Goal: Transaction & Acquisition: Purchase product/service

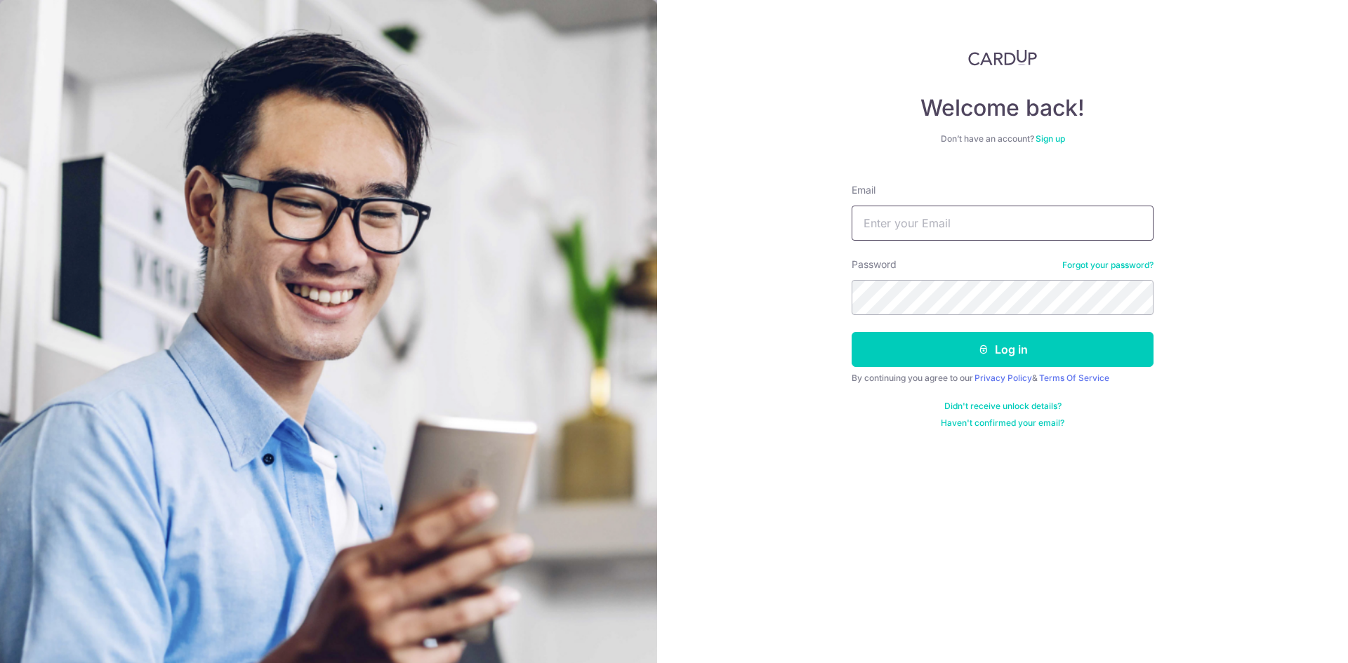
drag, startPoint x: 0, startPoint y: 0, endPoint x: 976, endPoint y: 224, distance: 1001.2
click at [976, 224] on input "Email" at bounding box center [1003, 223] width 302 height 35
type input "s.aravind@gmail.com"
click at [993, 349] on button "Log in" at bounding box center [1003, 349] width 302 height 35
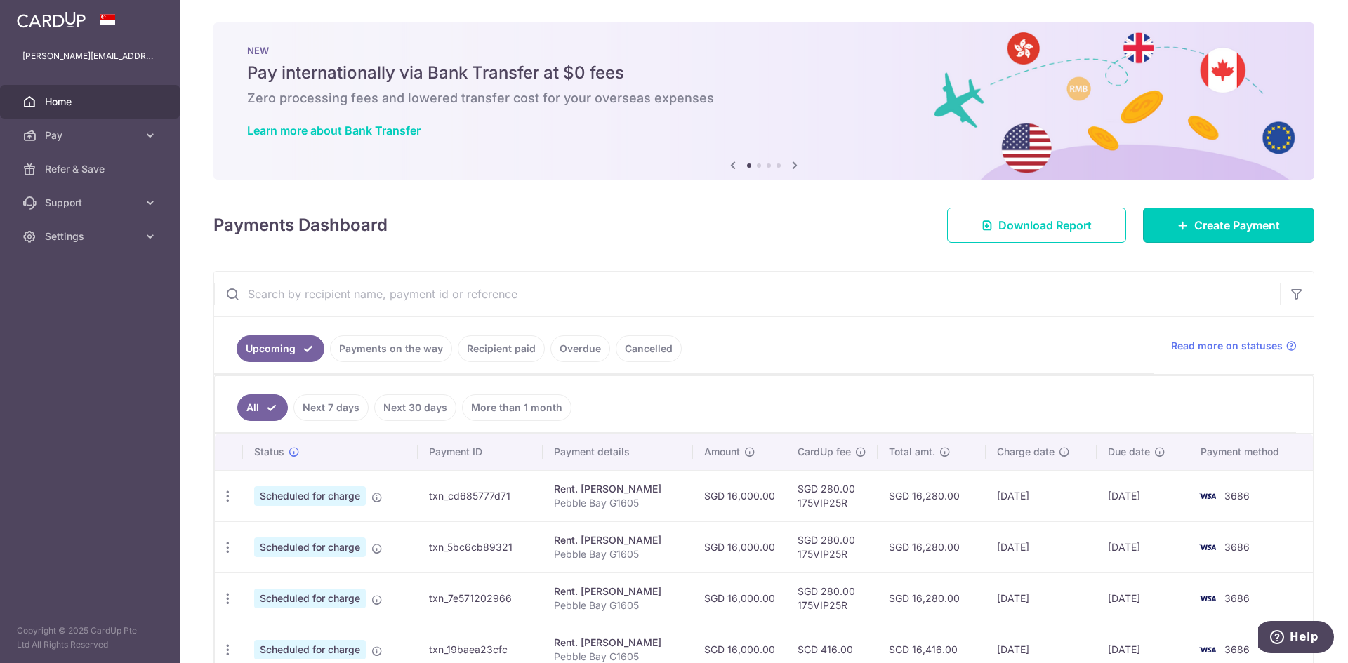
click at [1207, 228] on span "Create Payment" at bounding box center [1237, 225] width 86 height 17
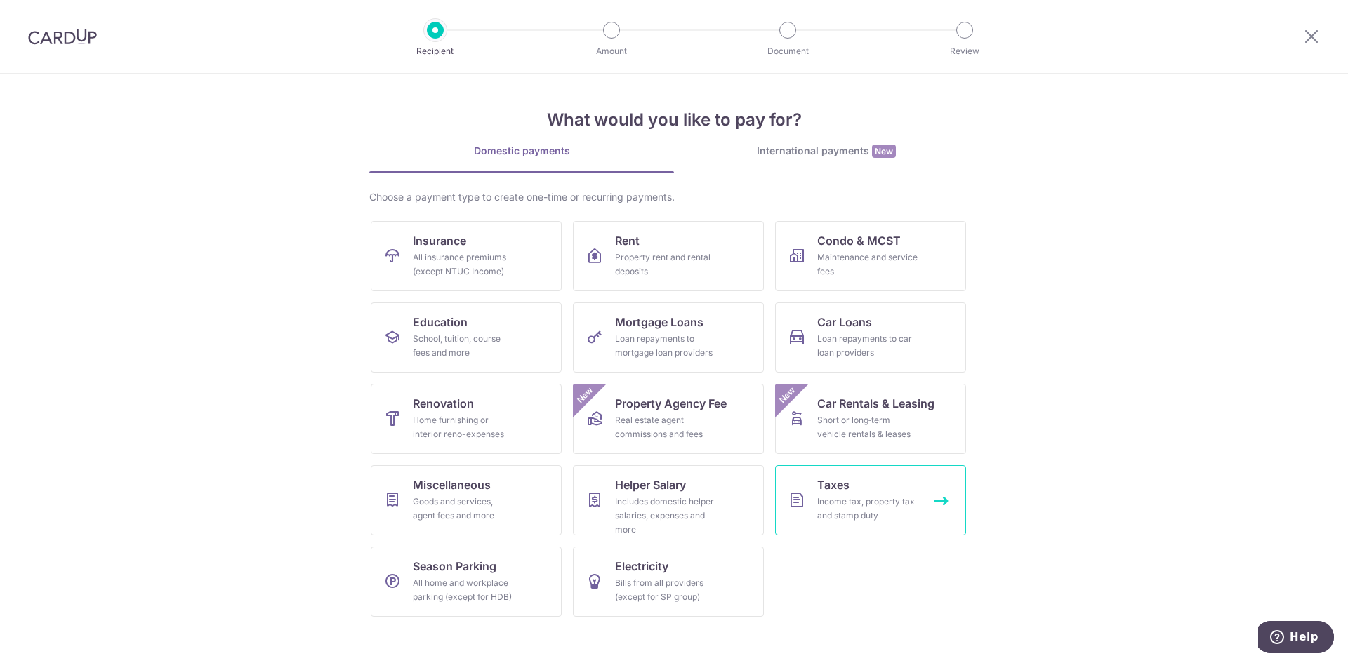
click at [839, 499] on div "Income tax, property tax and stamp duty" at bounding box center [867, 509] width 101 height 28
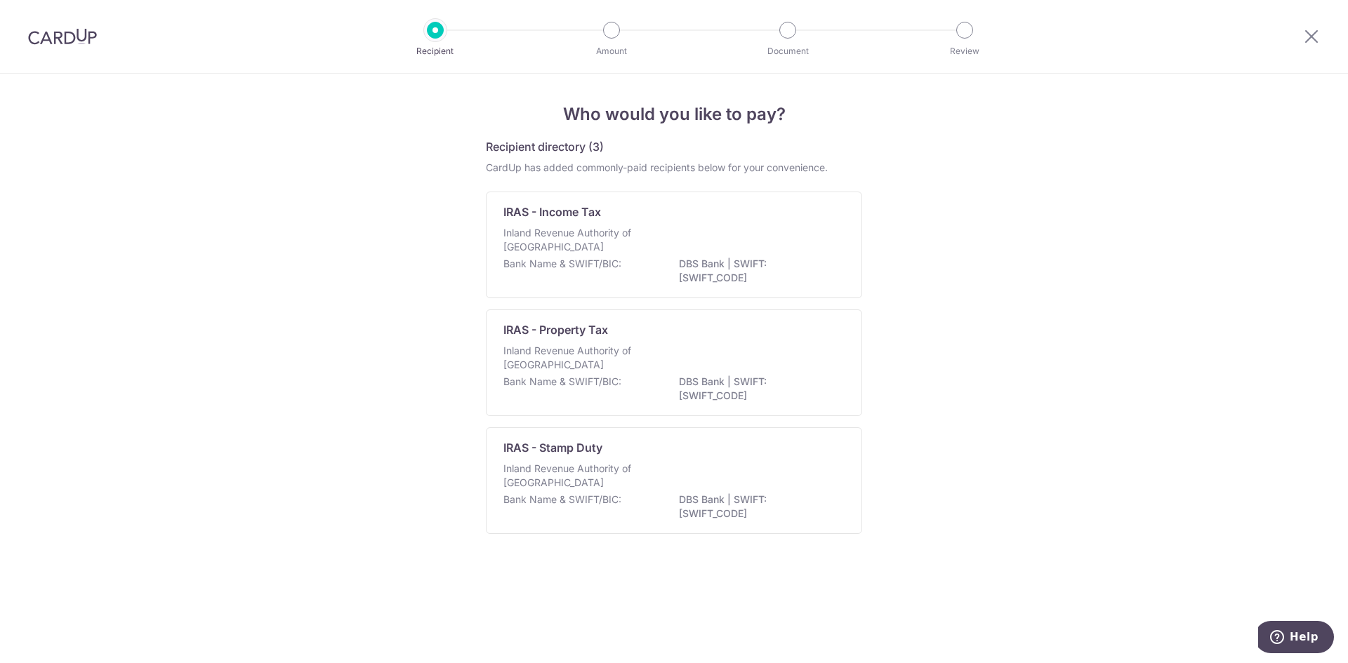
click at [633, 227] on p "Inland Revenue Authority of Singapore" at bounding box center [577, 240] width 149 height 28
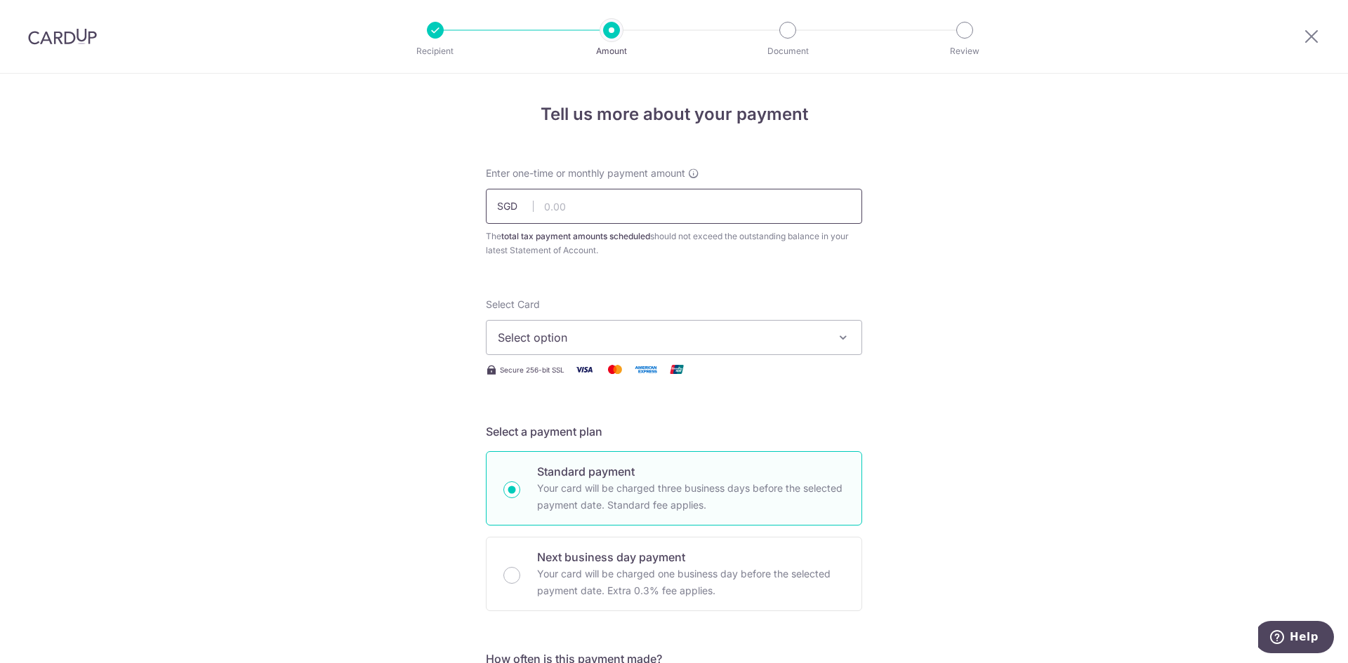
click at [630, 209] on input "text" at bounding box center [674, 206] width 376 height 35
type input "45,000.00"
click at [594, 341] on span "Select option" at bounding box center [661, 337] width 327 height 17
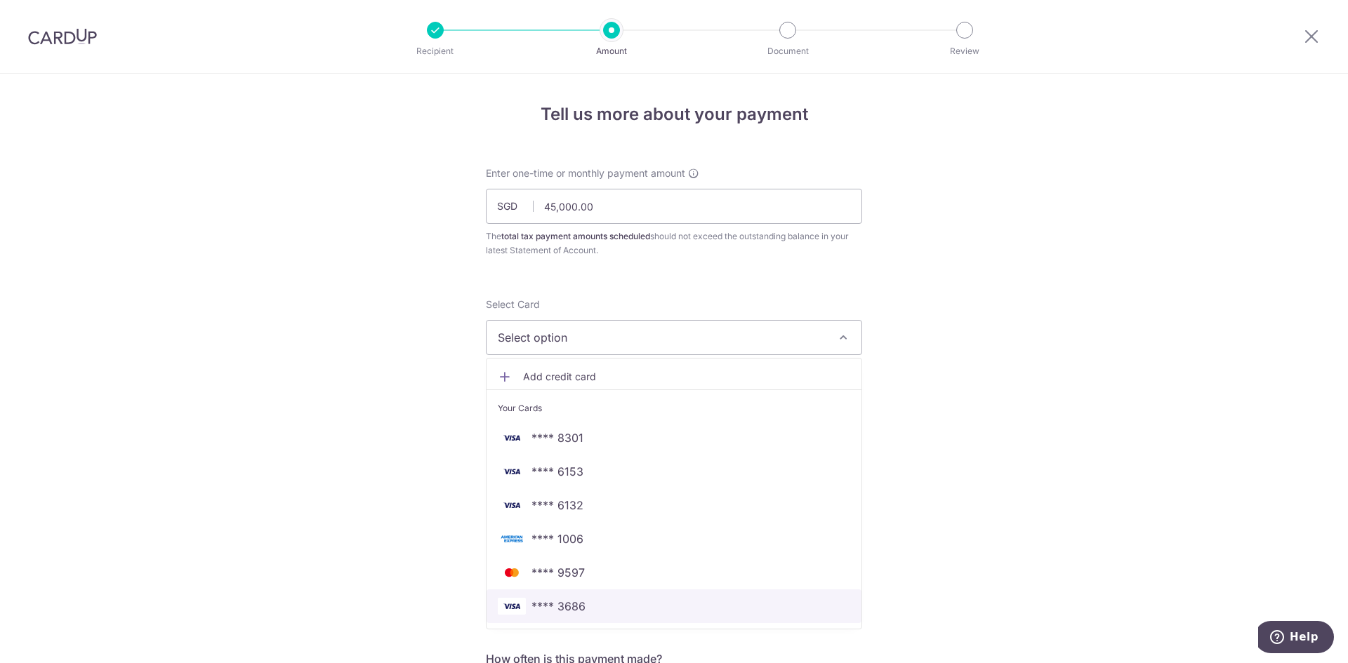
click at [575, 604] on span "**** 3686" at bounding box center [558, 606] width 54 height 17
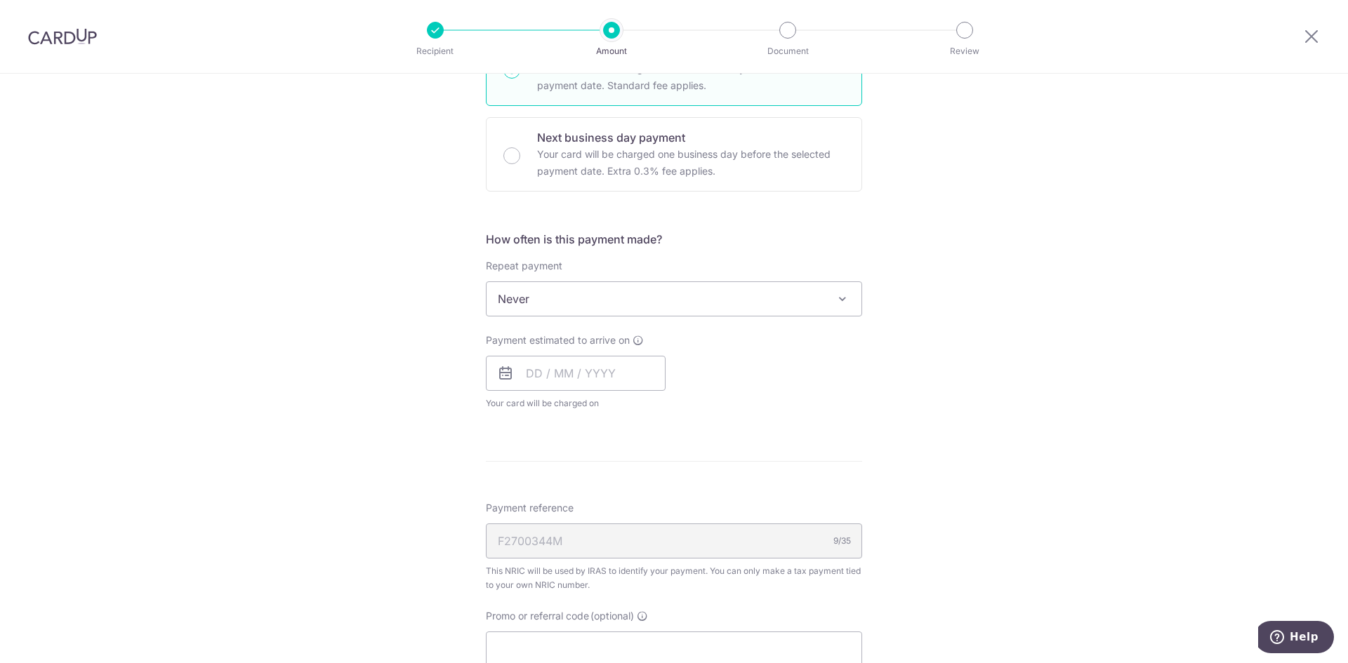
scroll to position [421, 0]
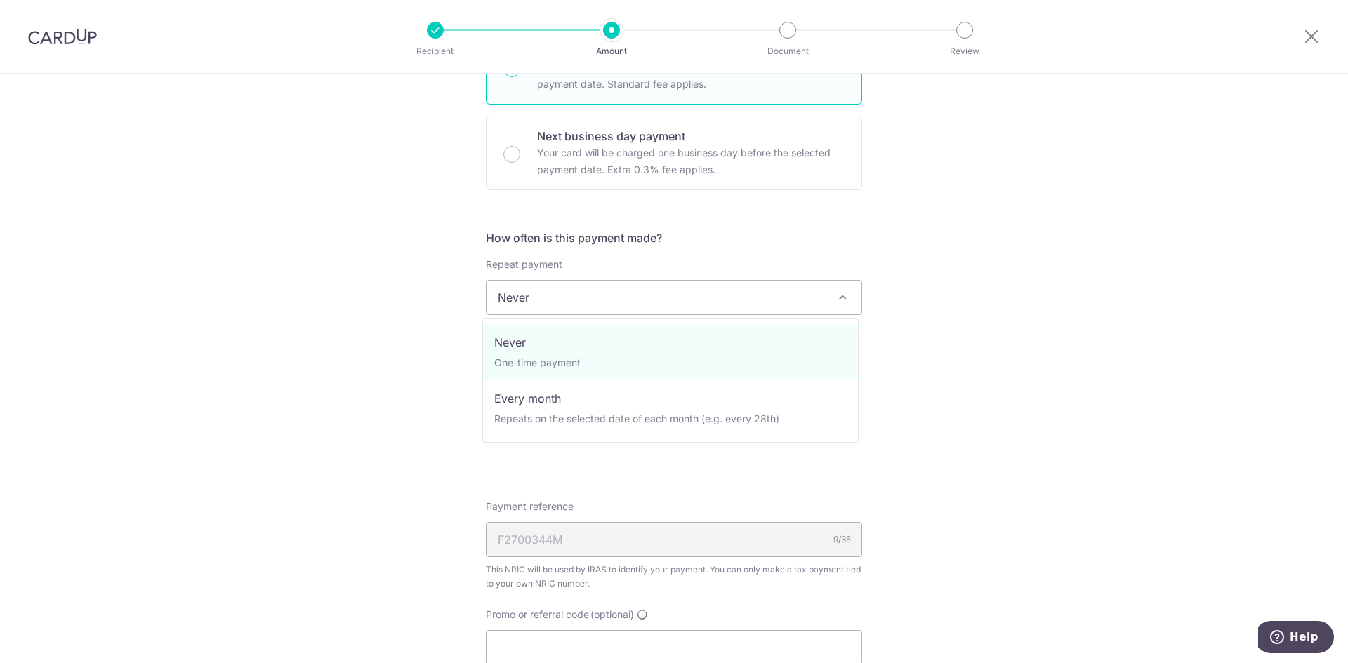
click at [611, 300] on span "Never" at bounding box center [674, 298] width 375 height 34
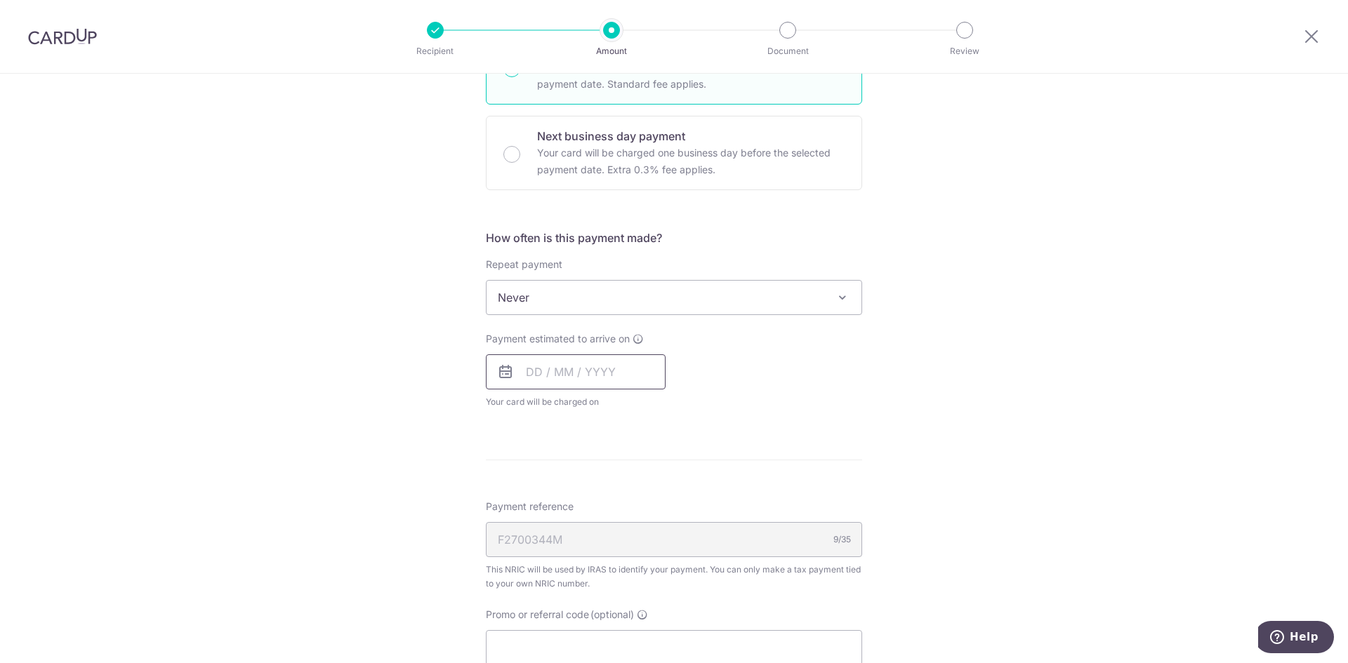
click at [569, 370] on input "text" at bounding box center [576, 372] width 180 height 35
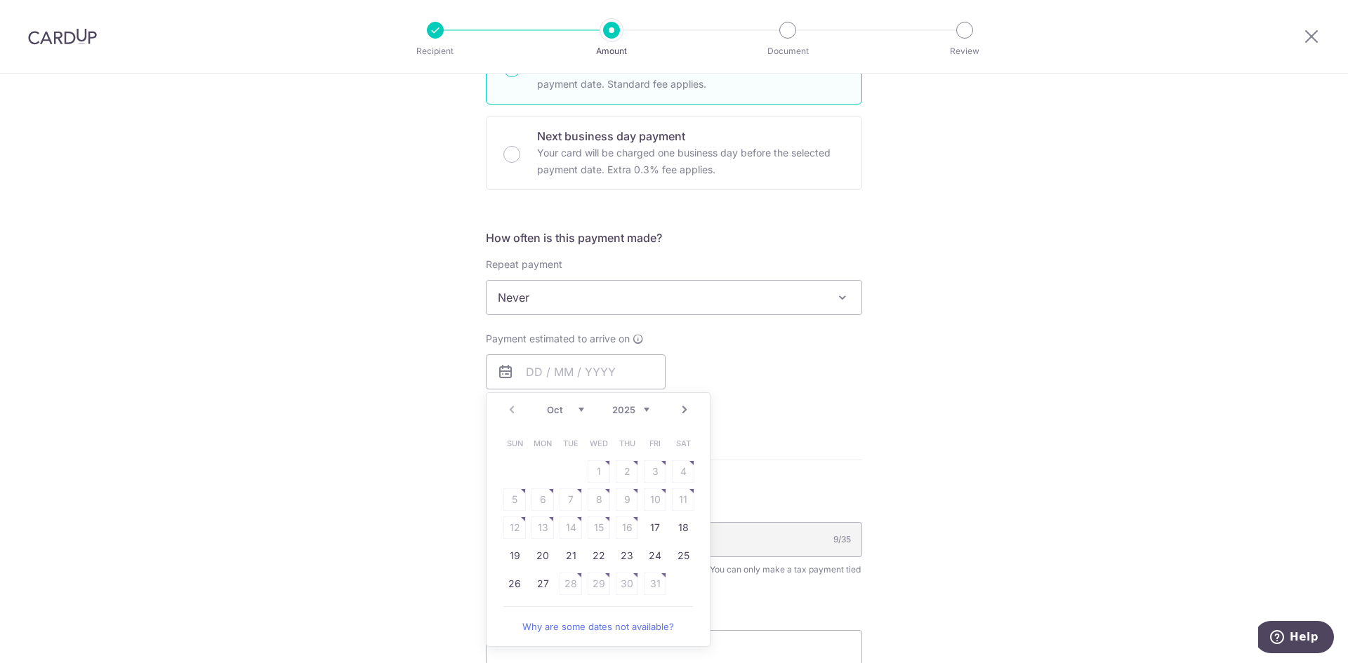
click at [641, 524] on td "17" at bounding box center [655, 528] width 28 height 28
type input "[DATE]"
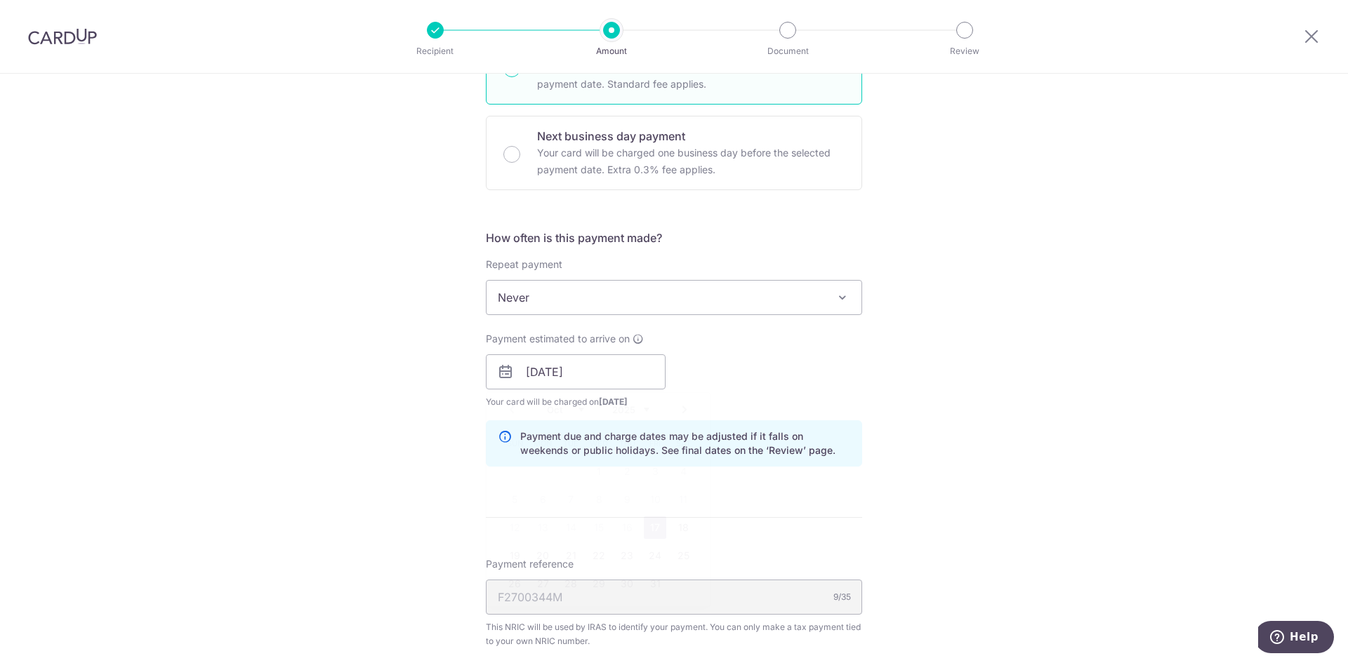
click at [647, 527] on form "Enter one-time or monthly payment amount SGD 45,000.00 45000.00 The total tax p…" at bounding box center [674, 346] width 376 height 1203
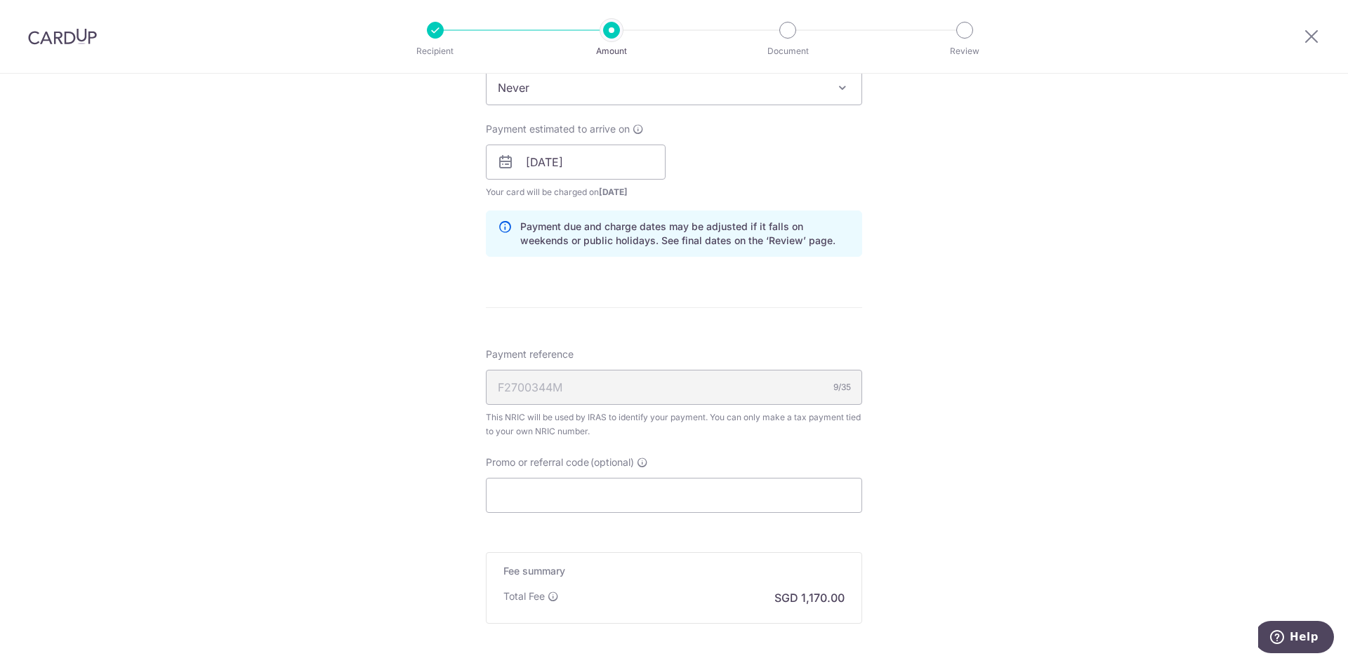
scroll to position [632, 0]
click at [560, 505] on input "Promo or referral code (optional)" at bounding box center [674, 494] width 376 height 35
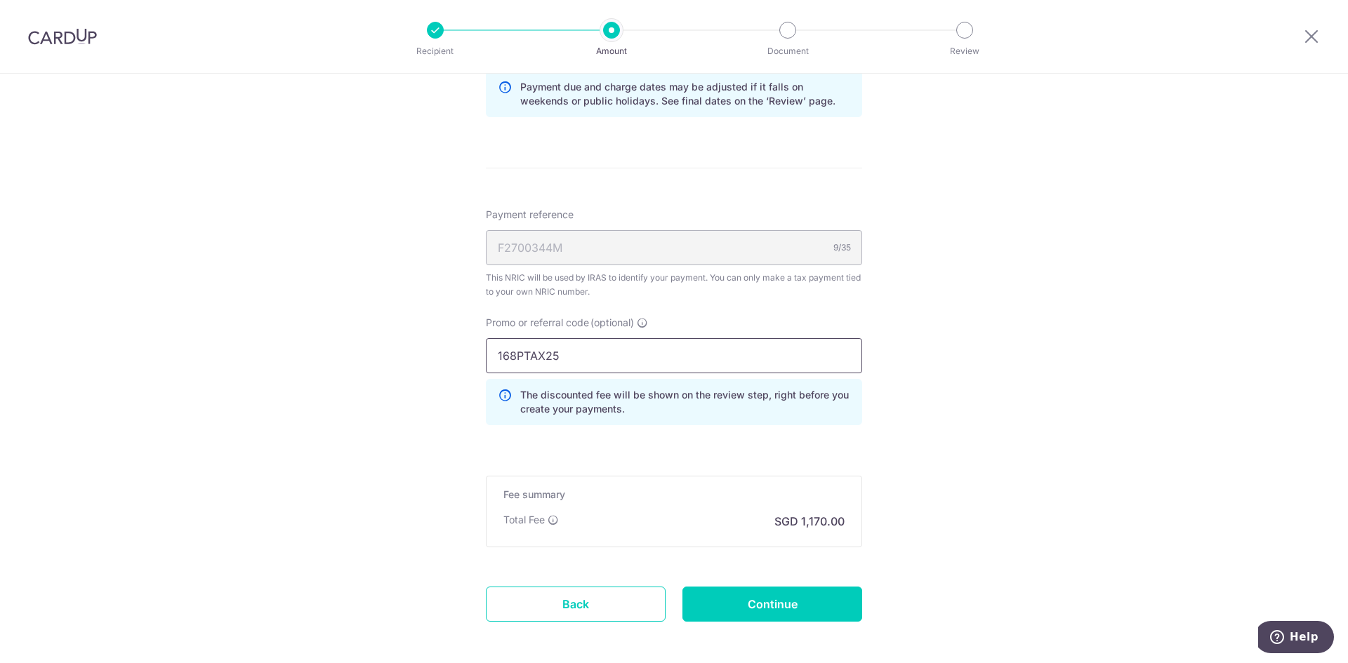
scroll to position [772, 0]
type input "168PTAX25"
click at [801, 607] on input "Continue" at bounding box center [772, 603] width 180 height 35
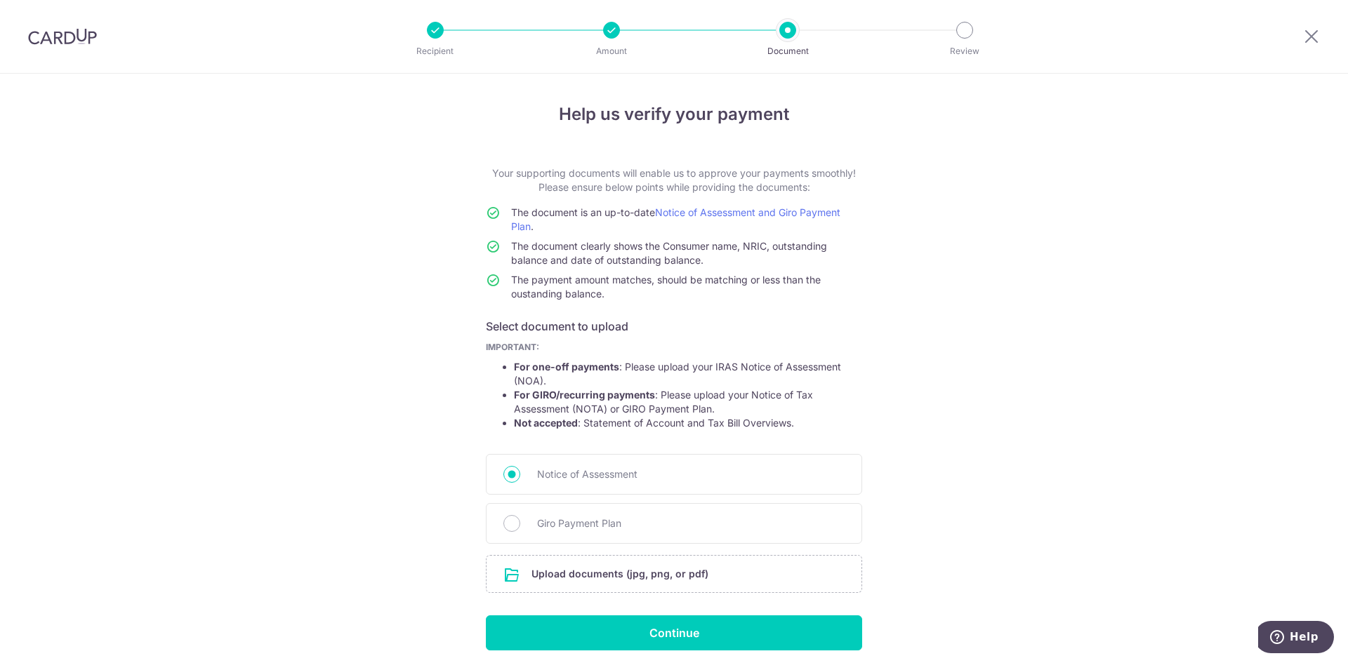
scroll to position [53, 0]
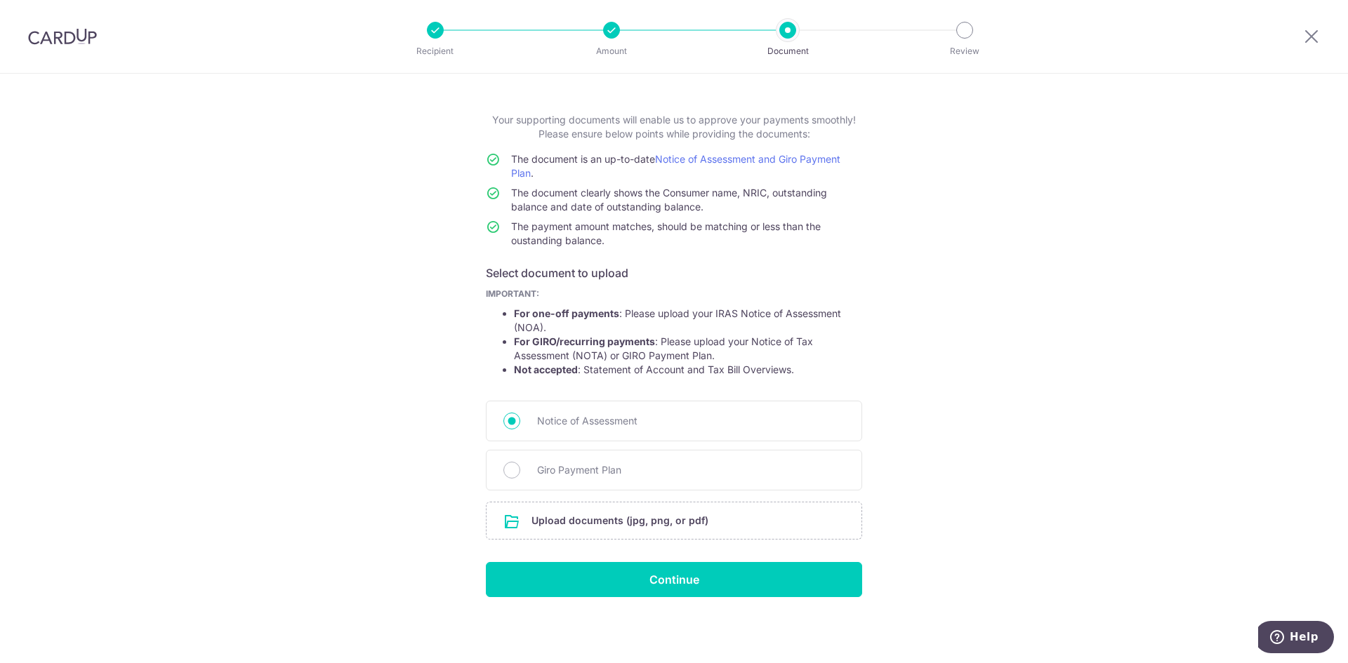
click at [594, 522] on input "file" at bounding box center [674, 521] width 375 height 37
click at [569, 472] on span "Giro Payment Plan" at bounding box center [690, 470] width 307 height 17
click at [520, 472] on input "Giro Payment Plan" at bounding box center [511, 470] width 17 height 17
radio input "true"
click at [575, 521] on input "file" at bounding box center [674, 521] width 375 height 37
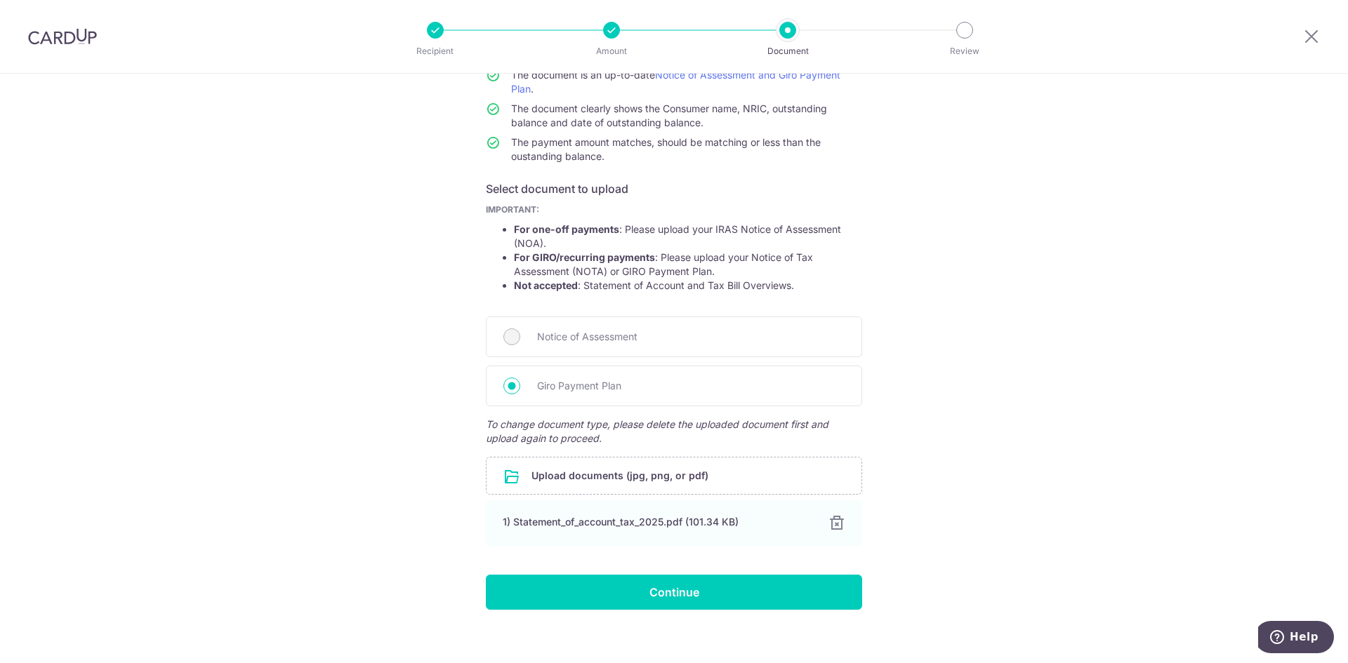
scroll to position [150, 0]
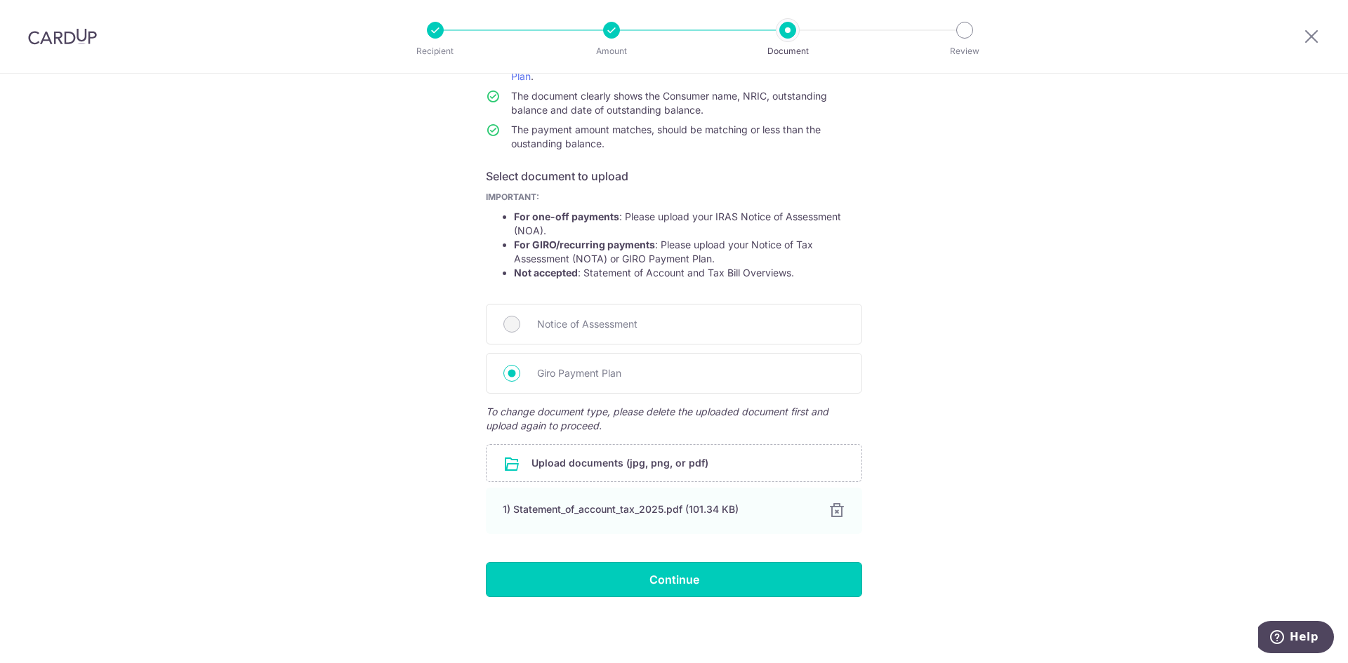
click at [678, 589] on input "Continue" at bounding box center [674, 579] width 376 height 35
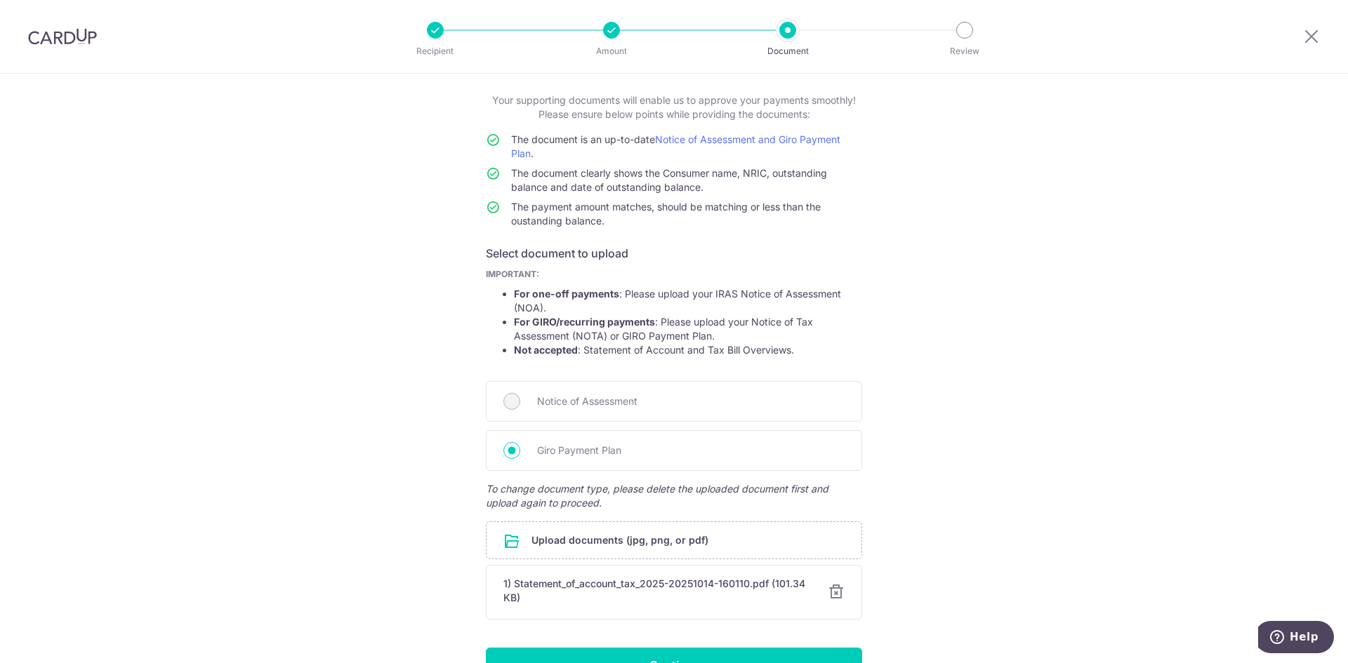
scroll to position [159, 0]
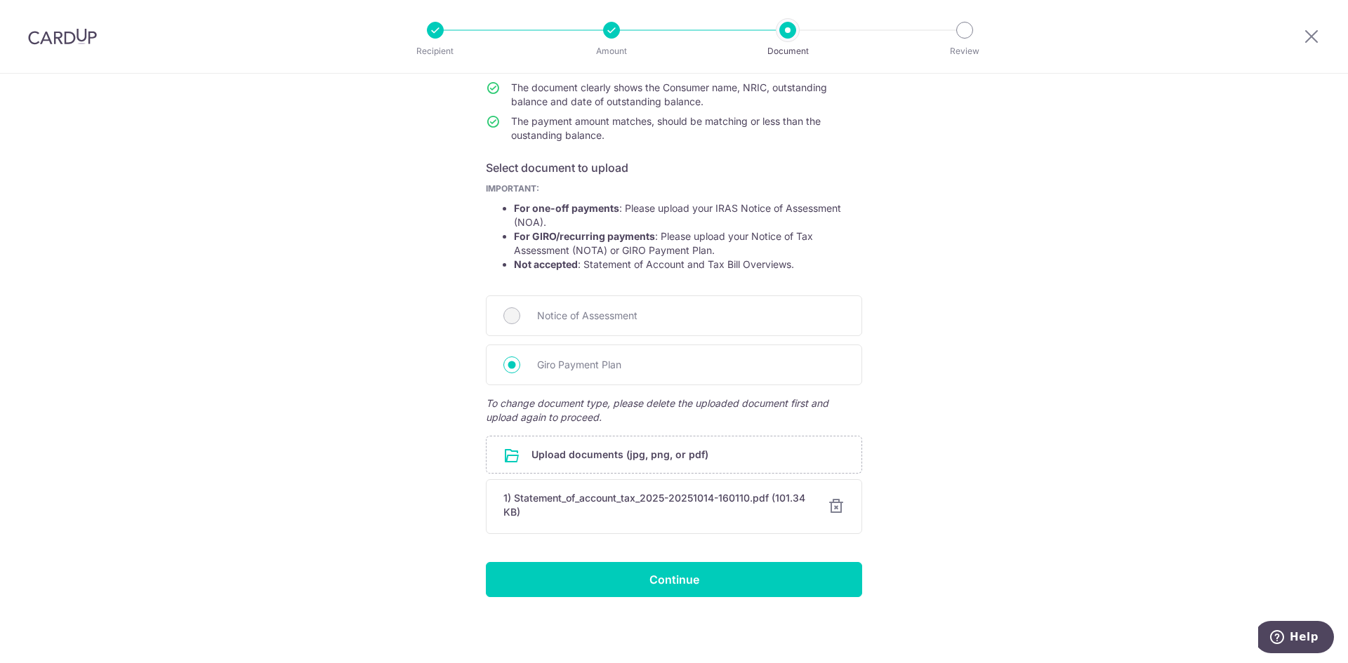
click at [571, 459] on input "file" at bounding box center [674, 455] width 375 height 37
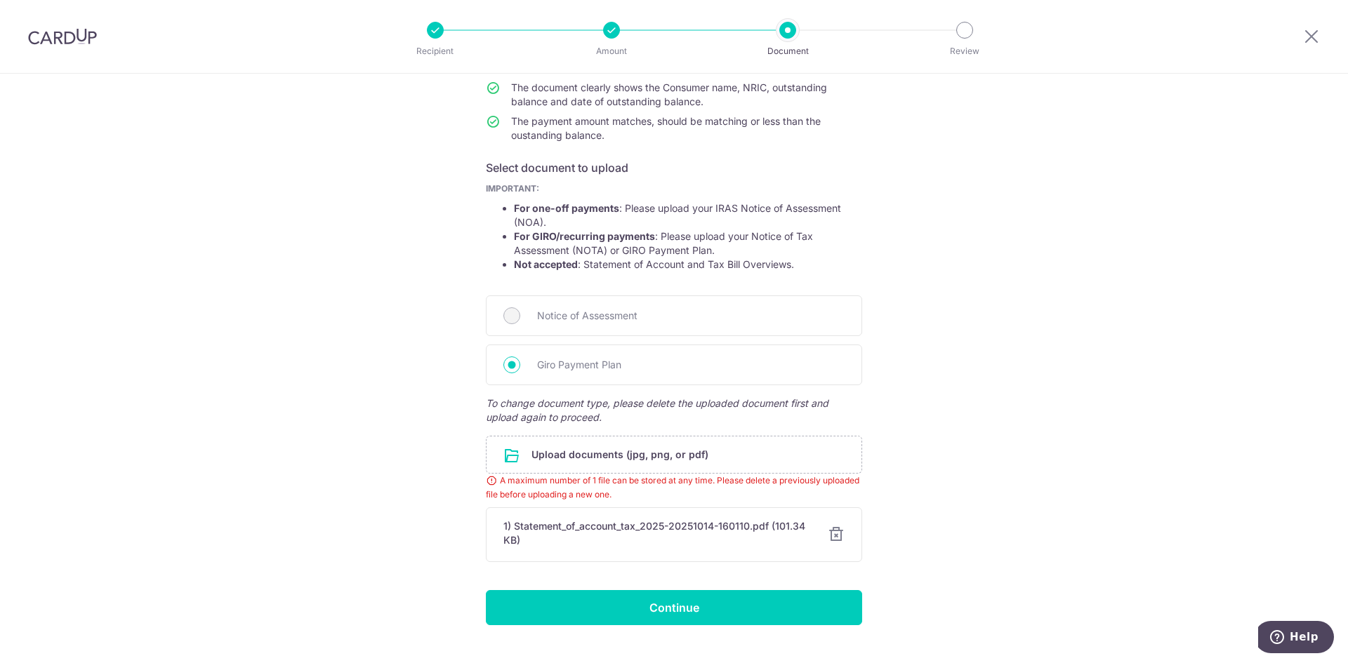
click at [831, 537] on div at bounding box center [836, 535] width 17 height 17
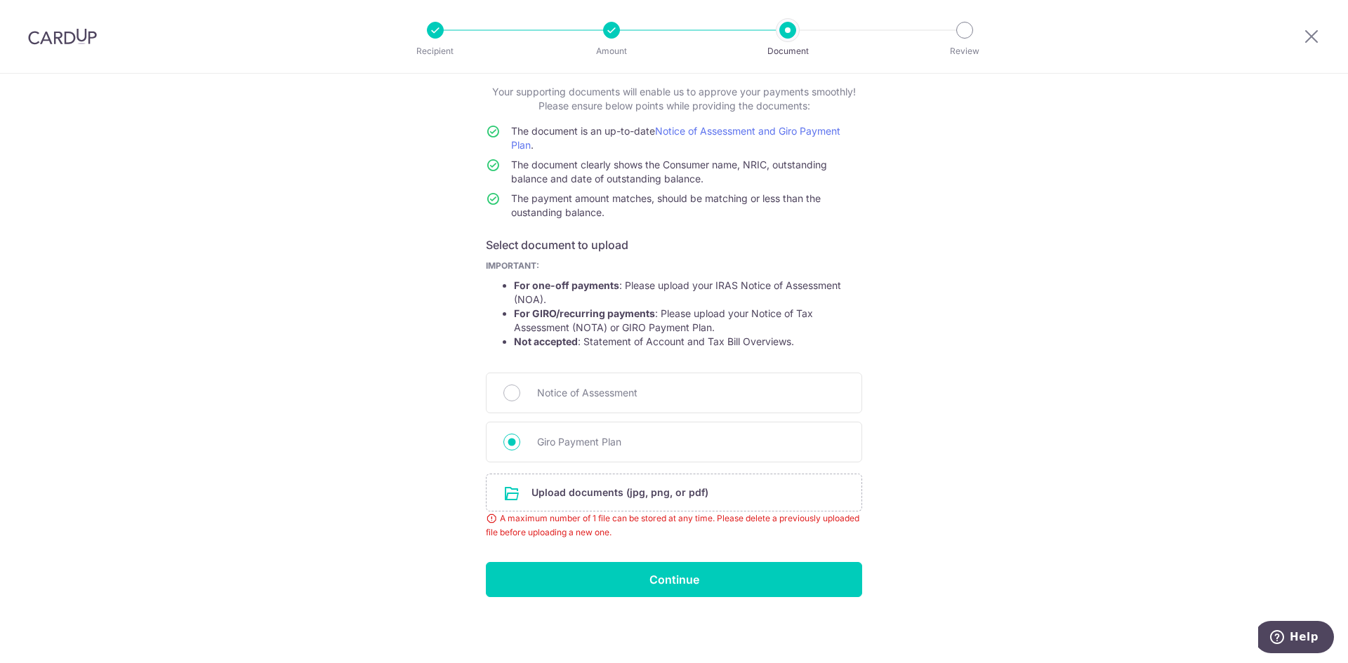
scroll to position [81, 0]
click at [626, 490] on input "file" at bounding box center [674, 493] width 375 height 37
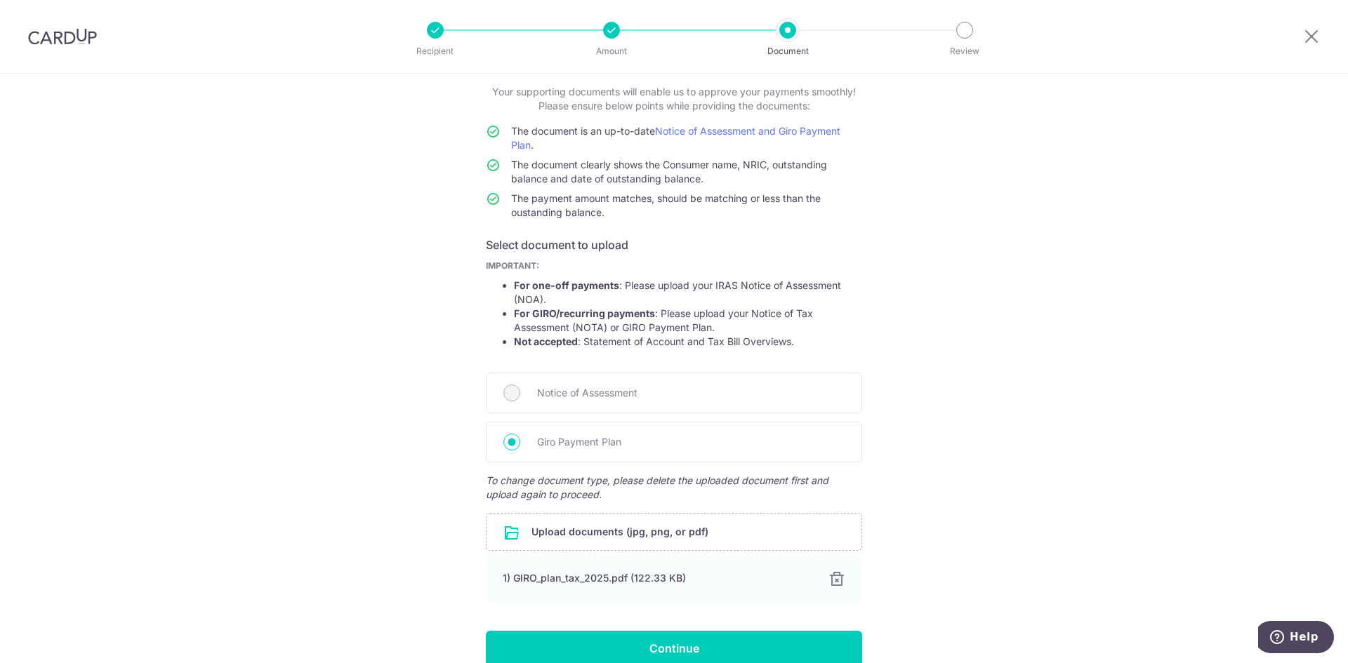
scroll to position [150, 0]
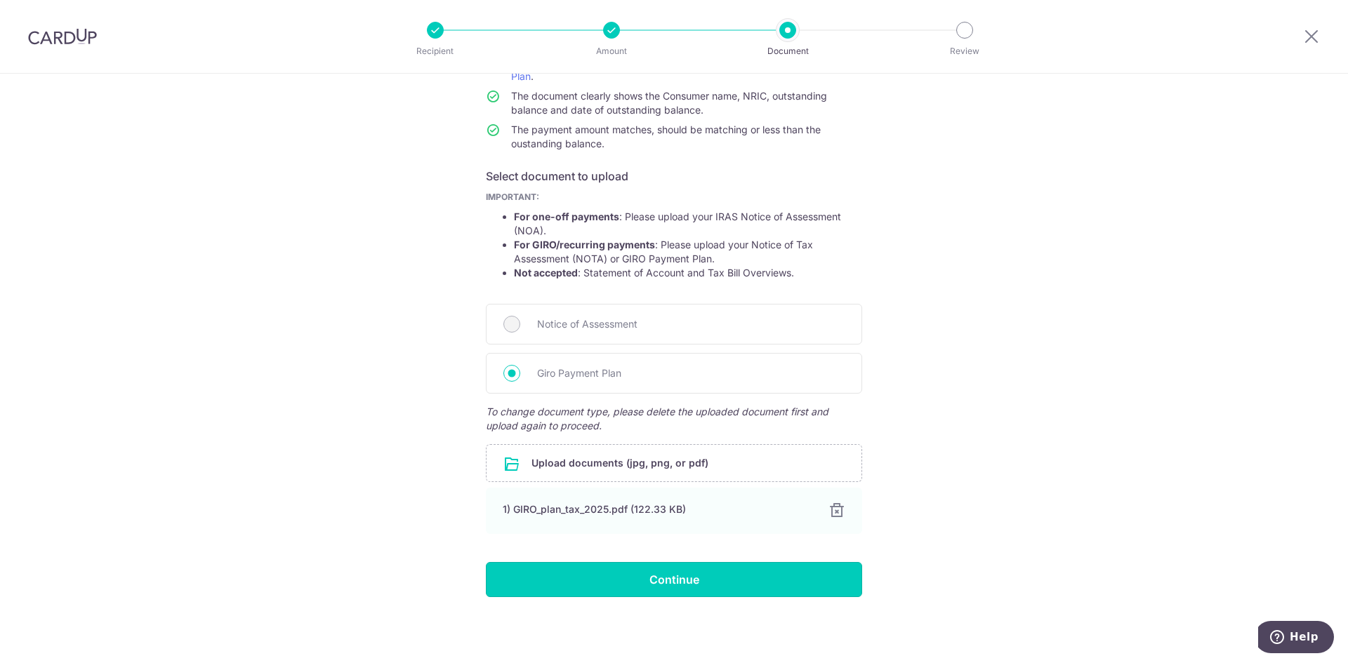
click at [660, 583] on input "Continue" at bounding box center [674, 579] width 376 height 35
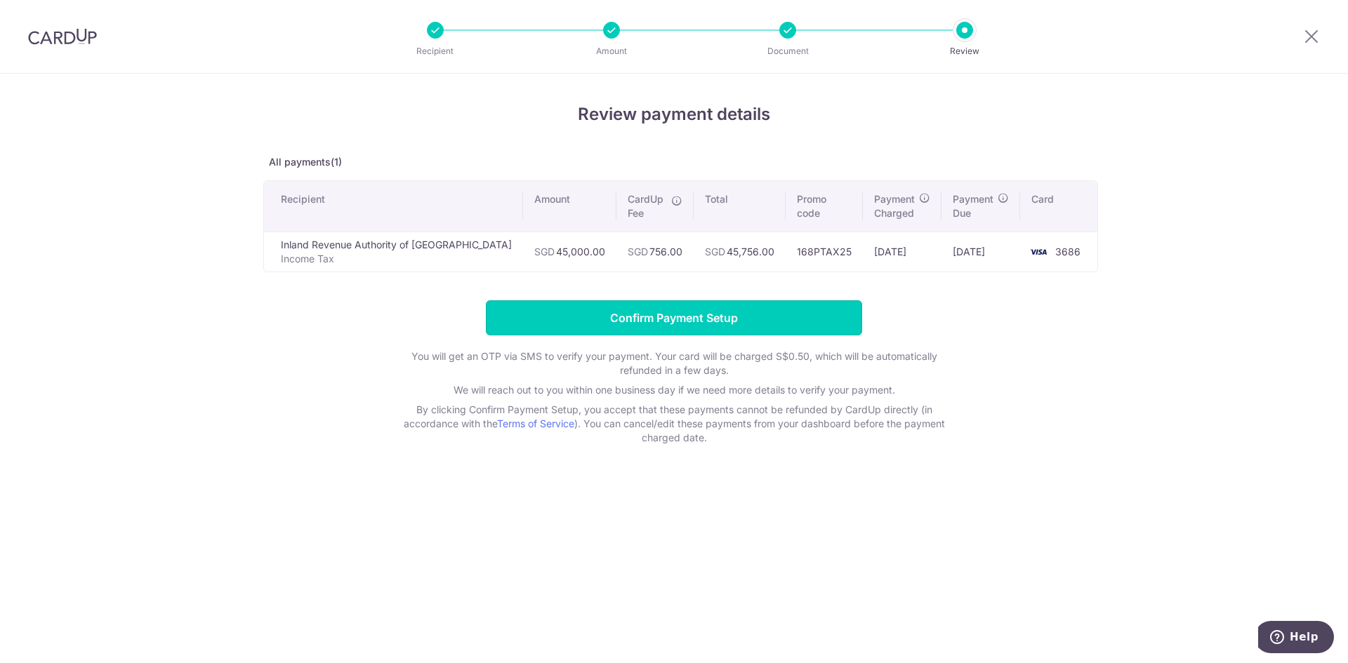
click at [691, 321] on input "Confirm Payment Setup" at bounding box center [674, 317] width 376 height 35
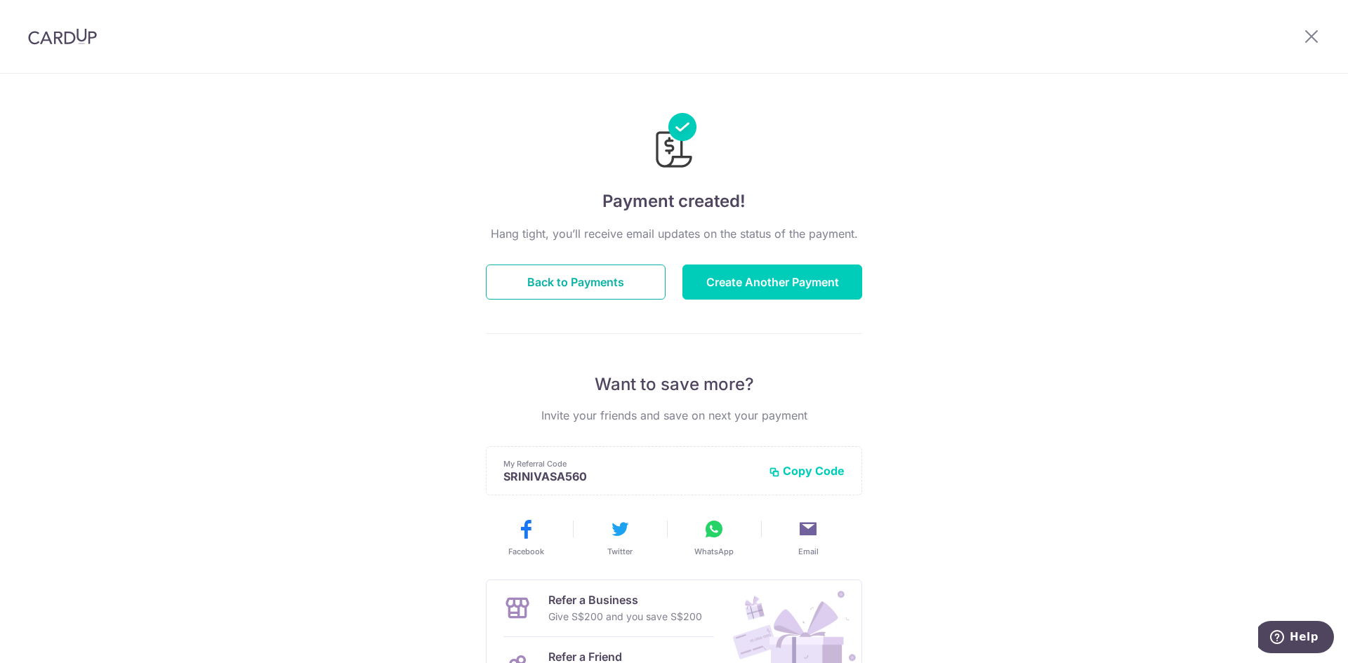
click at [604, 292] on button "Back to Payments" at bounding box center [576, 282] width 180 height 35
